Goal: Transaction & Acquisition: Book appointment/travel/reservation

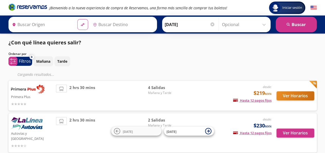
type input "Uruapan, [GEOGRAPHIC_DATA]"
type input "[GEOGRAPHIC_DATA][PERSON_NAME], [GEOGRAPHIC_DATA]"
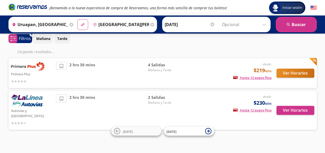
scroll to position [12, 0]
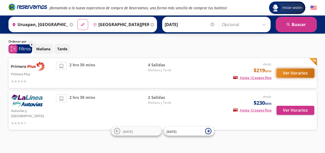
click at [304, 72] on button "Ver Horarios" at bounding box center [296, 72] width 38 height 9
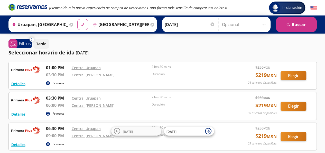
scroll to position [12, 0]
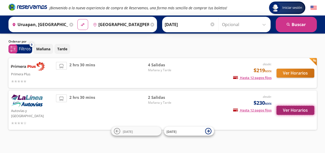
click at [283, 107] on button "Ver Horarios" at bounding box center [296, 109] width 38 height 9
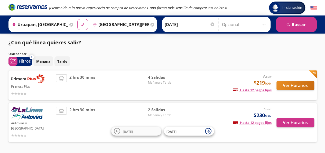
scroll to position [12, 0]
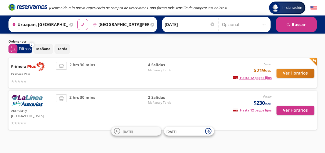
drag, startPoint x: 69, startPoint y: 23, endPoint x: 67, endPoint y: 25, distance: 2.8
click at [69, 24] on icon at bounding box center [71, 25] width 4 height 4
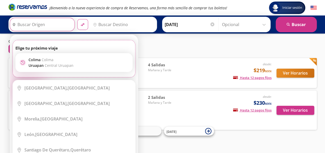
click at [51, 23] on input "Origen" at bounding box center [41, 24] width 63 height 13
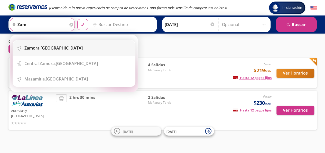
click at [56, 43] on li "City Icon [GEOGRAPHIC_DATA], [GEOGRAPHIC_DATA]" at bounding box center [74, 47] width 122 height 15
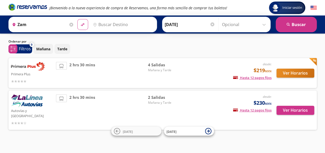
type input "[GEOGRAPHIC_DATA], [GEOGRAPHIC_DATA]"
click at [94, 23] on icon "pin-outline" at bounding box center [95, 25] width 4 height 4
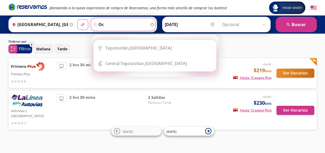
type input "o"
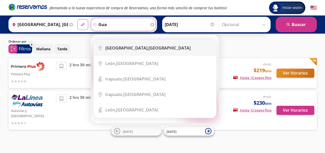
click at [131, 53] on li "City Icon [GEOGRAPHIC_DATA], [GEOGRAPHIC_DATA]" at bounding box center [155, 47] width 122 height 15
type input "[GEOGRAPHIC_DATA], [GEOGRAPHIC_DATA]"
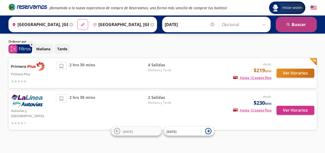
click at [306, 26] on button "search [GEOGRAPHIC_DATA]" at bounding box center [296, 24] width 41 height 15
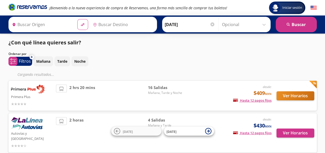
type input "[GEOGRAPHIC_DATA], [GEOGRAPHIC_DATA]"
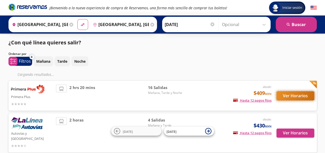
click at [289, 95] on button "Ver Horarios" at bounding box center [296, 95] width 38 height 9
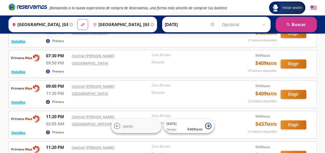
scroll to position [334, 0]
